Goal: Task Accomplishment & Management: Use online tool/utility

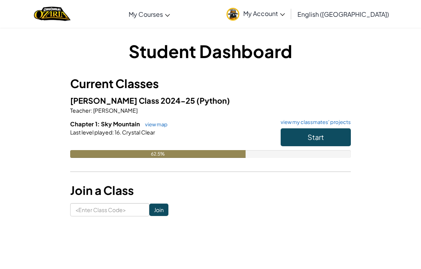
click at [335, 139] on button "Start" at bounding box center [316, 137] width 70 height 18
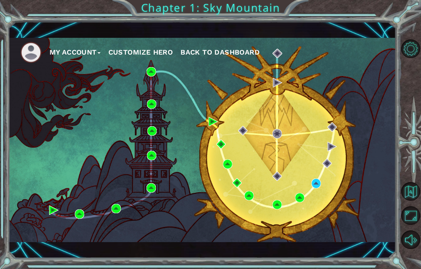
click at [322, 176] on div "My Account Customize Hero Back to Dashboard" at bounding box center [203, 140] width 388 height 204
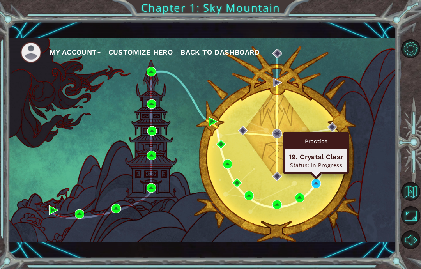
click at [316, 146] on div "Practice" at bounding box center [317, 141] width 62 height 15
click at [323, 135] on div "Practice" at bounding box center [317, 141] width 62 height 15
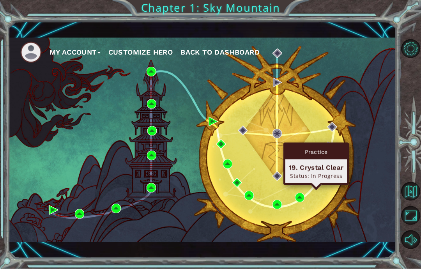
scroll to position [11, 0]
click at [317, 174] on div "Practice 19. Crystal Clear Status: In Progress" at bounding box center [317, 163] width 66 height 43
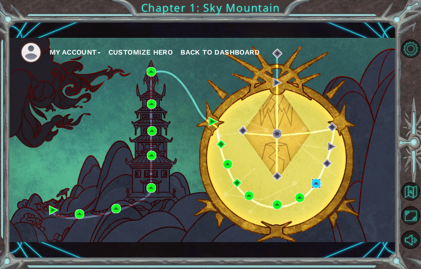
click at [319, 183] on img at bounding box center [316, 183] width 9 height 9
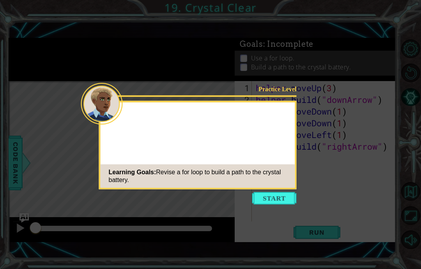
scroll to position [10, 0]
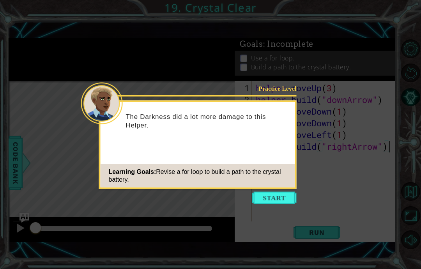
click at [277, 192] on button "Start" at bounding box center [274, 198] width 44 height 12
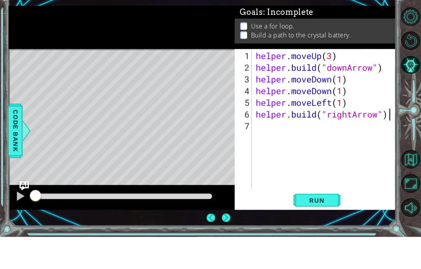
scroll to position [31, 0]
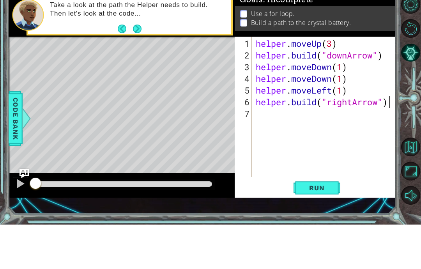
click at [332, 229] on span "Run" at bounding box center [317, 233] width 31 height 8
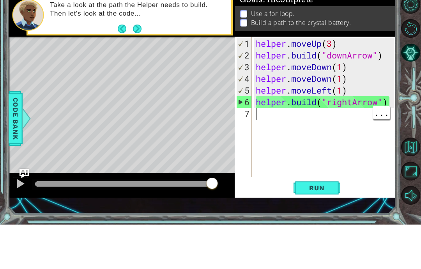
click at [317, 229] on span "Run" at bounding box center [317, 233] width 31 height 8
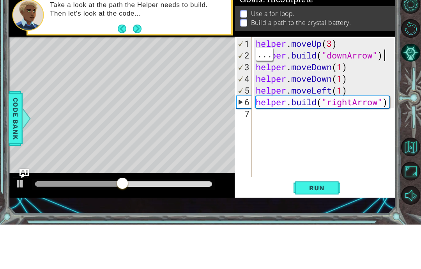
click at [386, 82] on div "helper . moveUp ( 3 ) helper . build ( "downArrow" ) helper . moveDown ( 1 ) he…" at bounding box center [326, 164] width 144 height 164
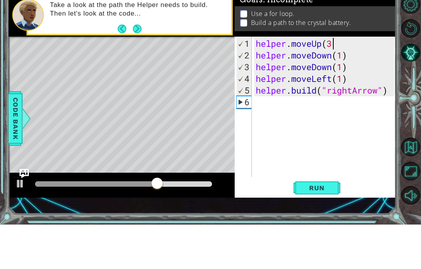
click at [323, 229] on span "Run" at bounding box center [317, 233] width 31 height 8
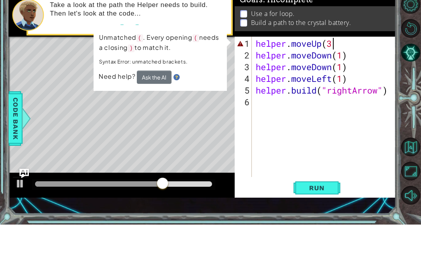
scroll to position [13, 19]
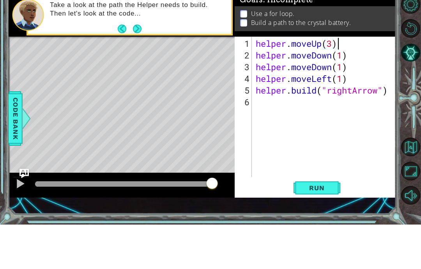
click at [325, 229] on span "Run" at bounding box center [317, 233] width 31 height 8
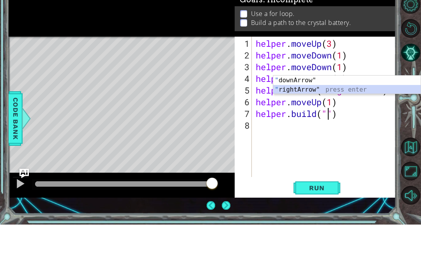
click at [389, 120] on div "" downArrow" press enter " rightArrow" press enter" at bounding box center [346, 138] width 147 height 37
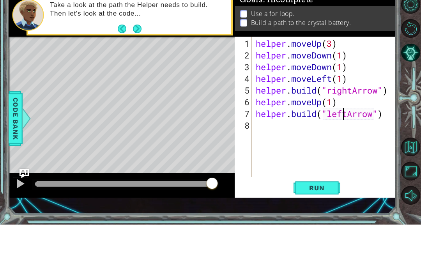
scroll to position [13, 29]
click at [331, 229] on span "Run" at bounding box center [317, 233] width 31 height 8
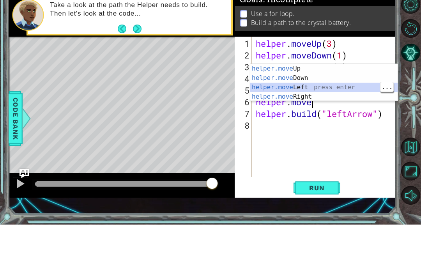
click at [333, 225] on button "Run" at bounding box center [317, 233] width 47 height 16
click at [359, 108] on div "helper.m oveUp press enter helper.m oveDown press enter helper.m oveLeft press …" at bounding box center [323, 136] width 147 height 56
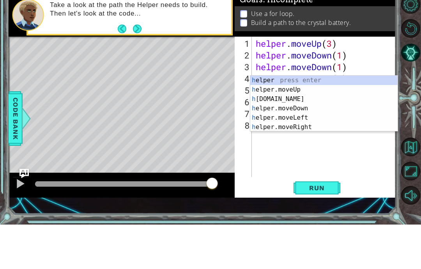
scroll to position [13, 19]
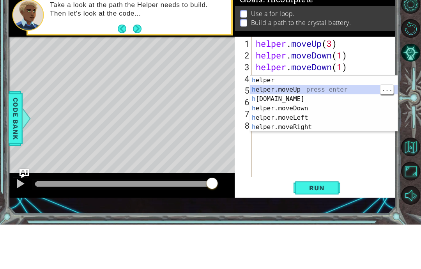
click at [353, 120] on div "h elper press enter h elper.moveUp press enter h [DOMAIN_NAME] press enter h el…" at bounding box center [323, 157] width 147 height 75
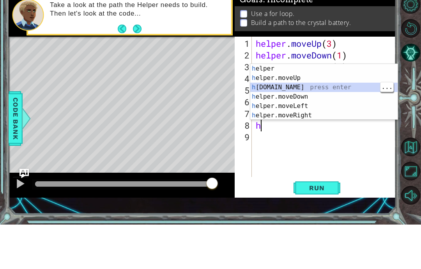
click at [333, 108] on div "h elper press enter h elper.moveUp press enter h [DOMAIN_NAME] press enter h el…" at bounding box center [323, 145] width 147 height 75
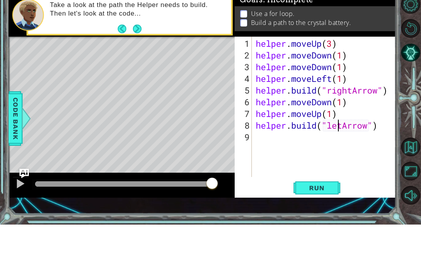
scroll to position [13, 35]
click at [323, 229] on span "Run" at bounding box center [317, 233] width 31 height 8
type textarea "abcde fg"
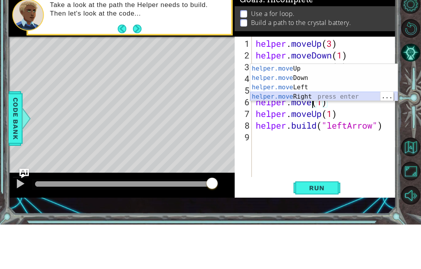
click at [326, 108] on div "helper.move Up press enter helper.move Down press enter helper.move Left press …" at bounding box center [323, 136] width 147 height 56
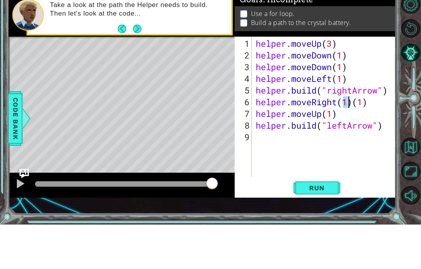
click at [329, 229] on span "Run" at bounding box center [317, 233] width 31 height 8
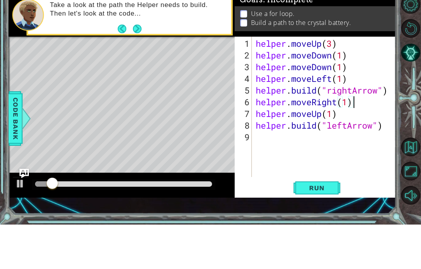
click at [332, 229] on span "Run" at bounding box center [317, 233] width 31 height 8
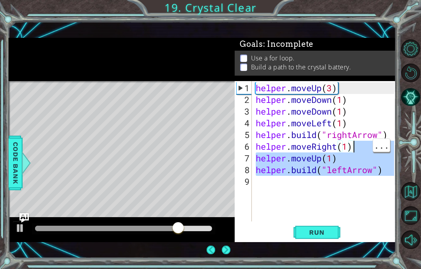
scroll to position [22, 0]
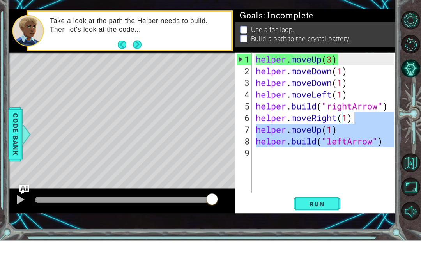
click at [318, 225] on button "Run" at bounding box center [317, 233] width 47 height 16
